Goal: Information Seeking & Learning: Learn about a topic

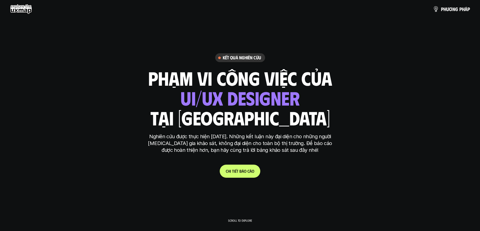
click at [250, 170] on p "C h i t i ế t b á o c á o" at bounding box center [240, 171] width 28 height 5
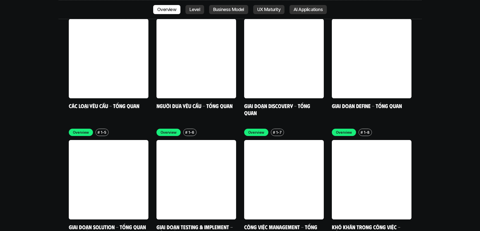
scroll to position [1470, 0]
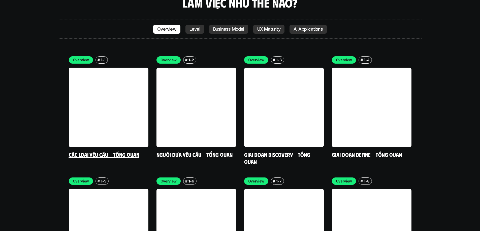
click at [138, 87] on link at bounding box center [109, 108] width 80 height 80
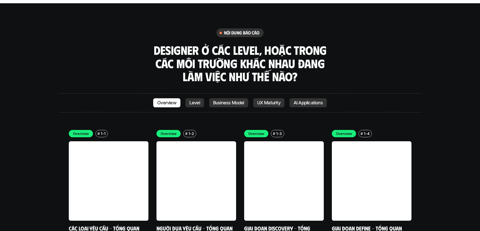
scroll to position [1395, 0]
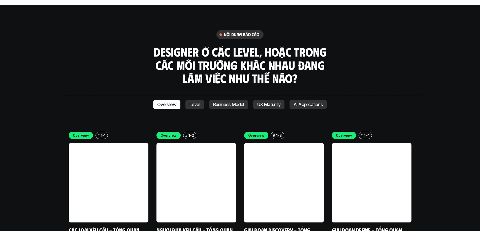
click at [197, 100] on link "Level" at bounding box center [194, 104] width 19 height 9
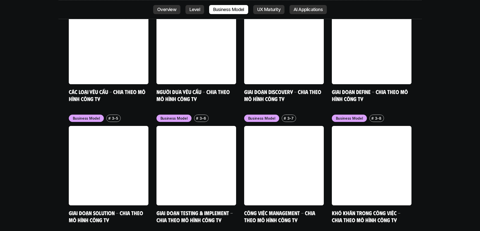
scroll to position [2265, 0]
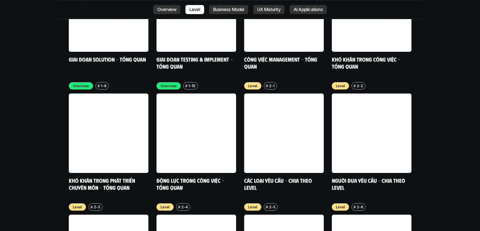
scroll to position [1691, 0]
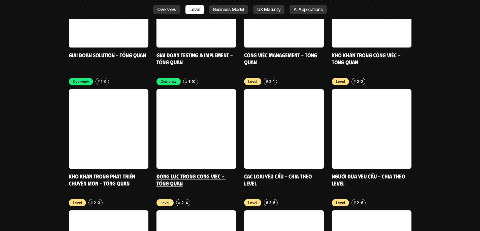
click at [201, 173] on link "Động lực trong công việc - Tổng quan" at bounding box center [190, 180] width 69 height 14
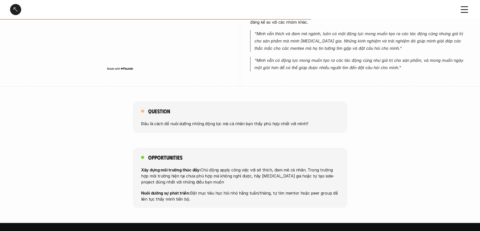
scroll to position [302, 0]
